Goal: Navigation & Orientation: Go to known website

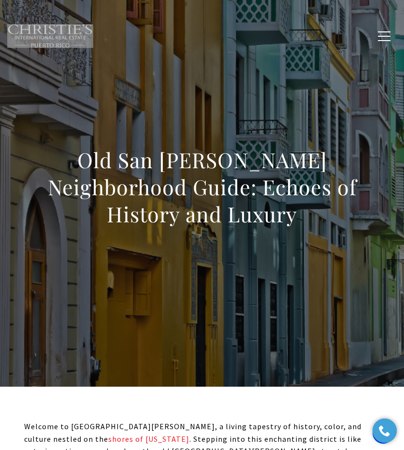
drag, startPoint x: 12, startPoint y: 22, endPoint x: 93, endPoint y: 36, distance: 83.0
click at [93, 36] on div "Home Search Dorado Beach Rio Grande Humacao Coastal San Juan Guaynabo Puerto Ri…" at bounding box center [202, 35] width 390 height 35
click at [89, 27] on img at bounding box center [50, 36] width 86 height 24
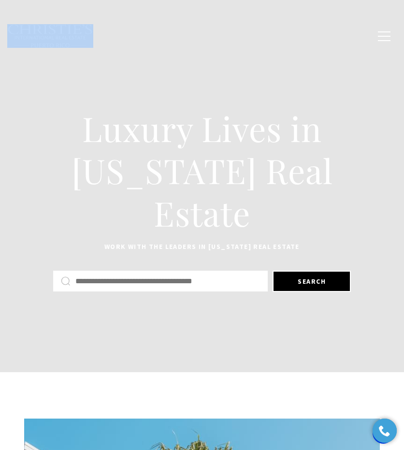
drag, startPoint x: 9, startPoint y: 23, endPoint x: 91, endPoint y: 27, distance: 82.3
click at [91, 27] on div "Home Search Dorado Beach Rio Grande Humacao Coastal San Juan Guaynabo Puerto Ri…" at bounding box center [202, 35] width 390 height 35
click at [109, 190] on h1 "Luxury Lives in Puerto Rico Real Estate" at bounding box center [202, 170] width 356 height 127
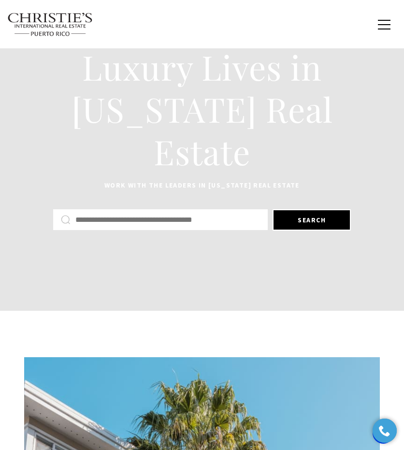
scroll to position [68, 0]
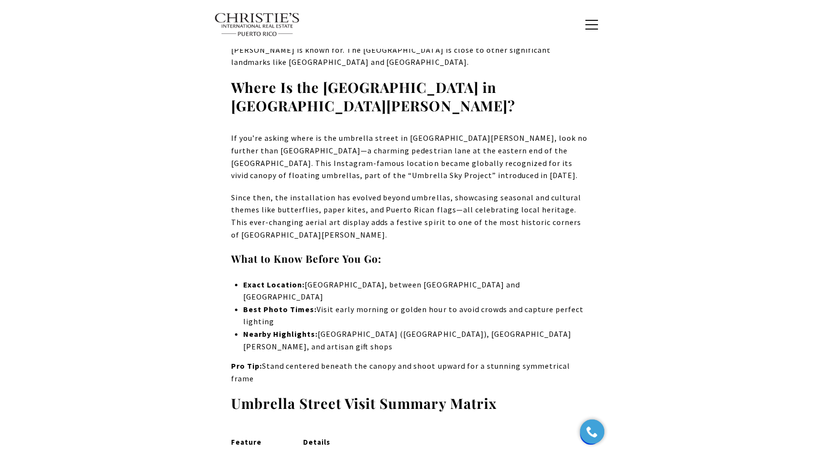
scroll to position [7153, 0]
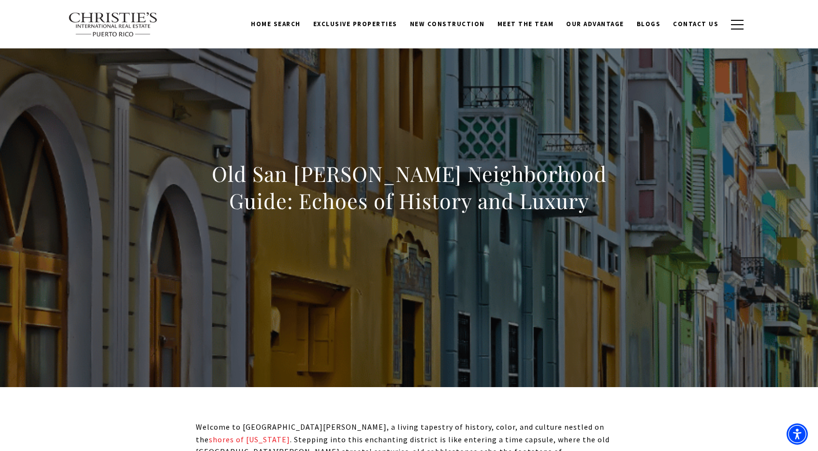
scroll to position [7153, 0]
